Goal: Transaction & Acquisition: Purchase product/service

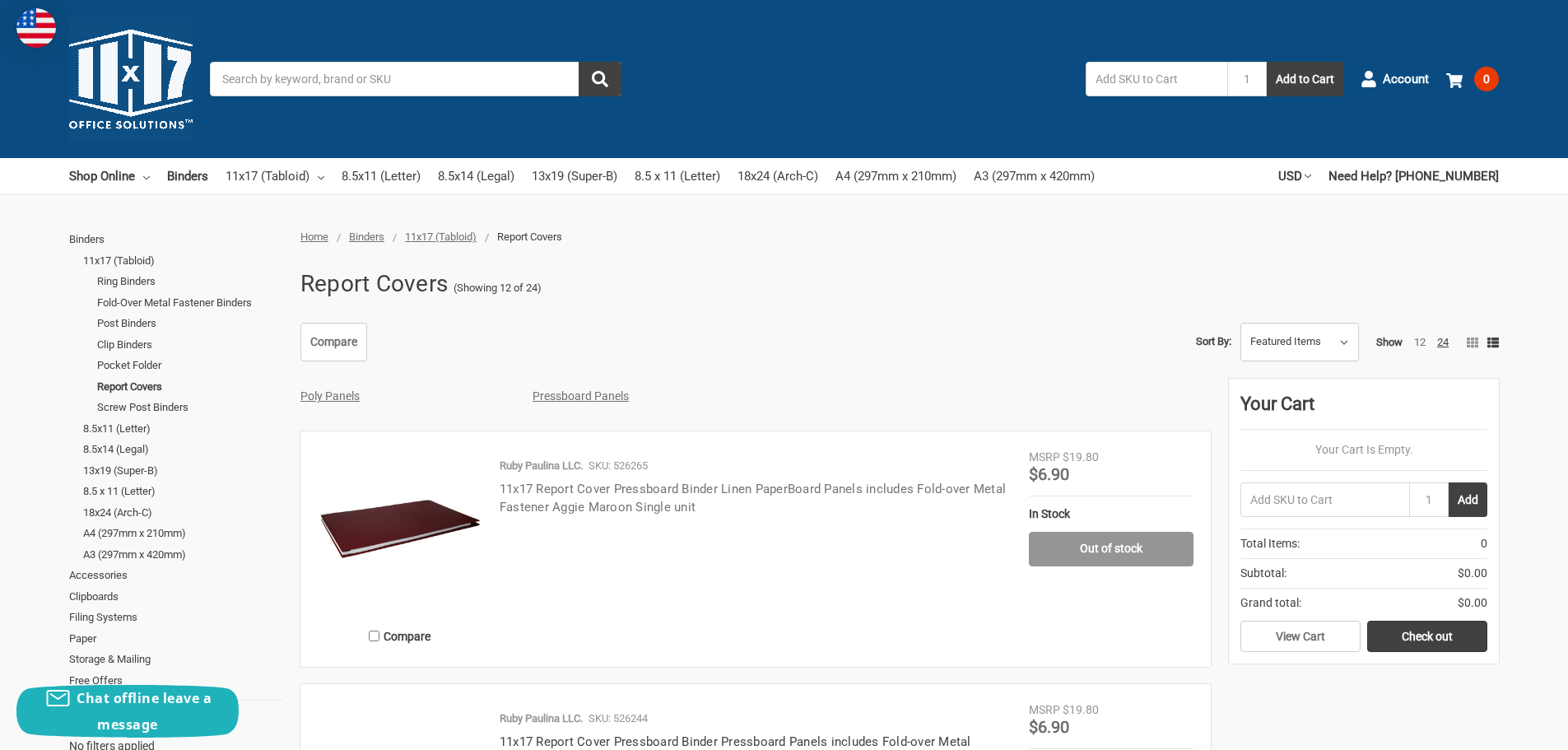
click at [598, 490] on link "11x17 Report Cover Pressboard Binder Linen PaperBoard Panels includes Fold-over…" at bounding box center [752, 498] width 507 height 33
